Goal: Browse casually

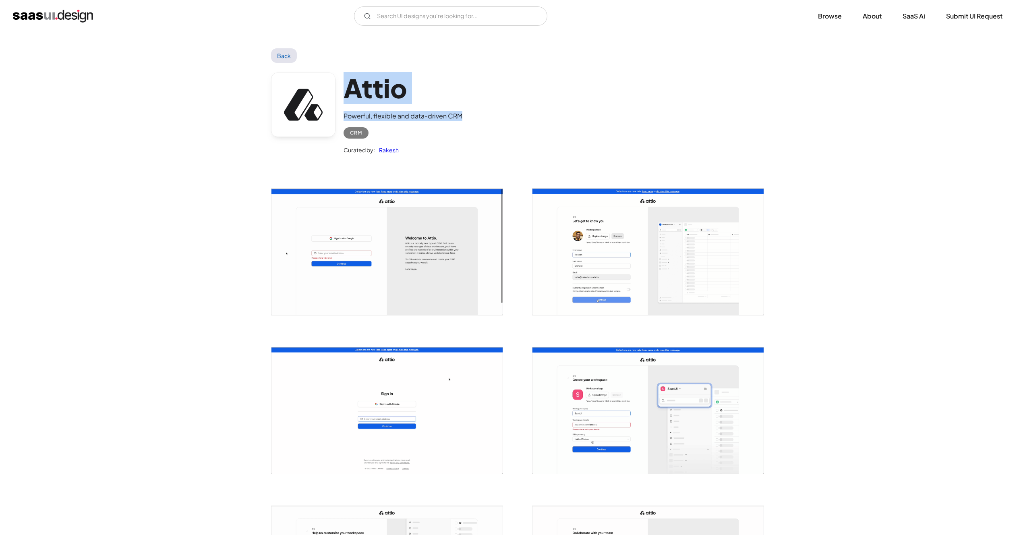
drag, startPoint x: 435, startPoint y: 112, endPoint x: 350, endPoint y: 88, distance: 88.3
click at [350, 88] on div "Attio Powerful, flexible and data-driven CRM CRM Curated by: Rakesh" at bounding box center [512, 115] width 483 height 105
click at [90, 18] on img "home" at bounding box center [53, 16] width 80 height 13
click at [84, 18] on img "home" at bounding box center [53, 16] width 80 height 13
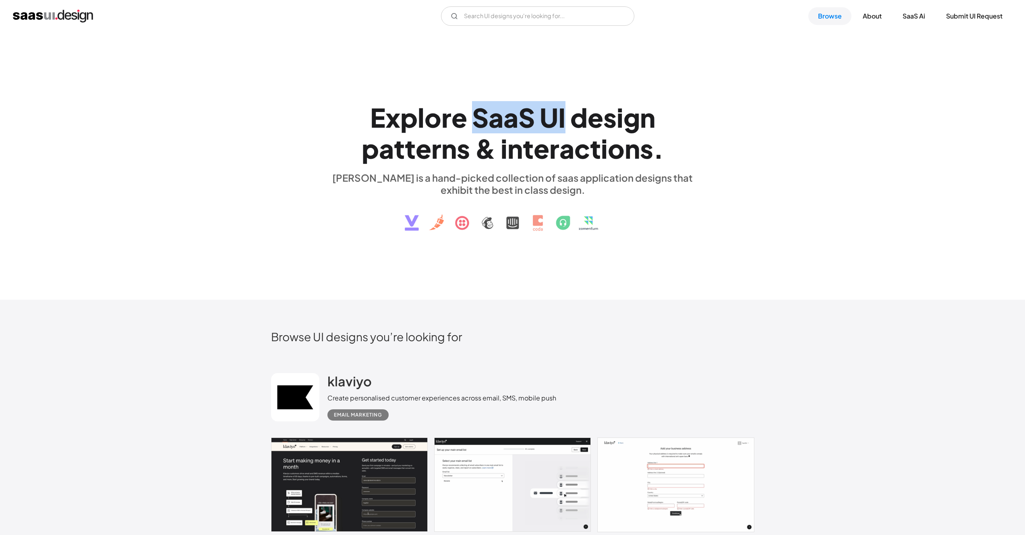
drag, startPoint x: 475, startPoint y: 124, endPoint x: 562, endPoint y: 127, distance: 87.8
click at [562, 127] on h1 "E x p l o r e S a a S U I d e s i g n p a t t e r n s & i n t e r a c t i o n s…" at bounding box center [512, 133] width 370 height 62
copy h1 "S a a S U I"
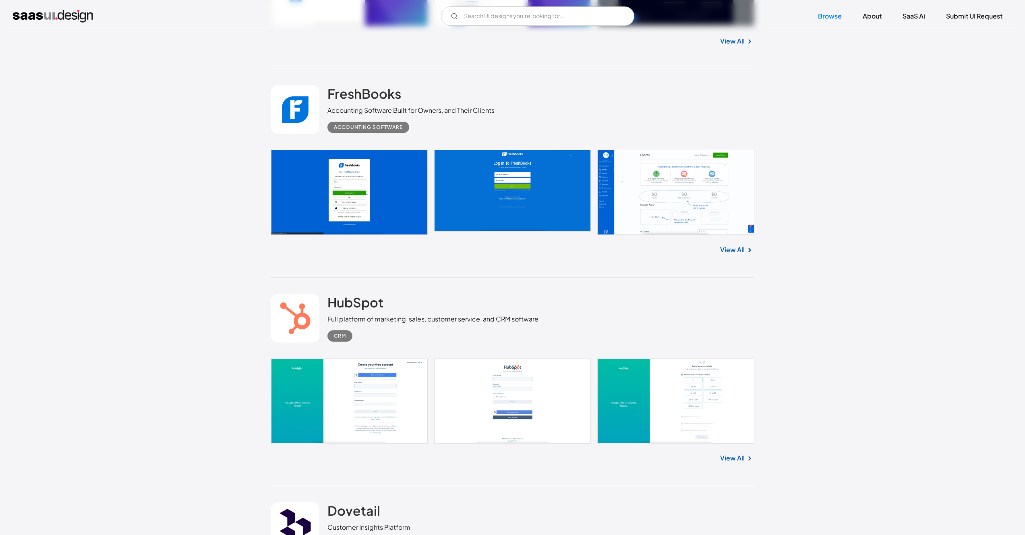
scroll to position [1709, 0]
